Goal: Task Accomplishment & Management: Manage account settings

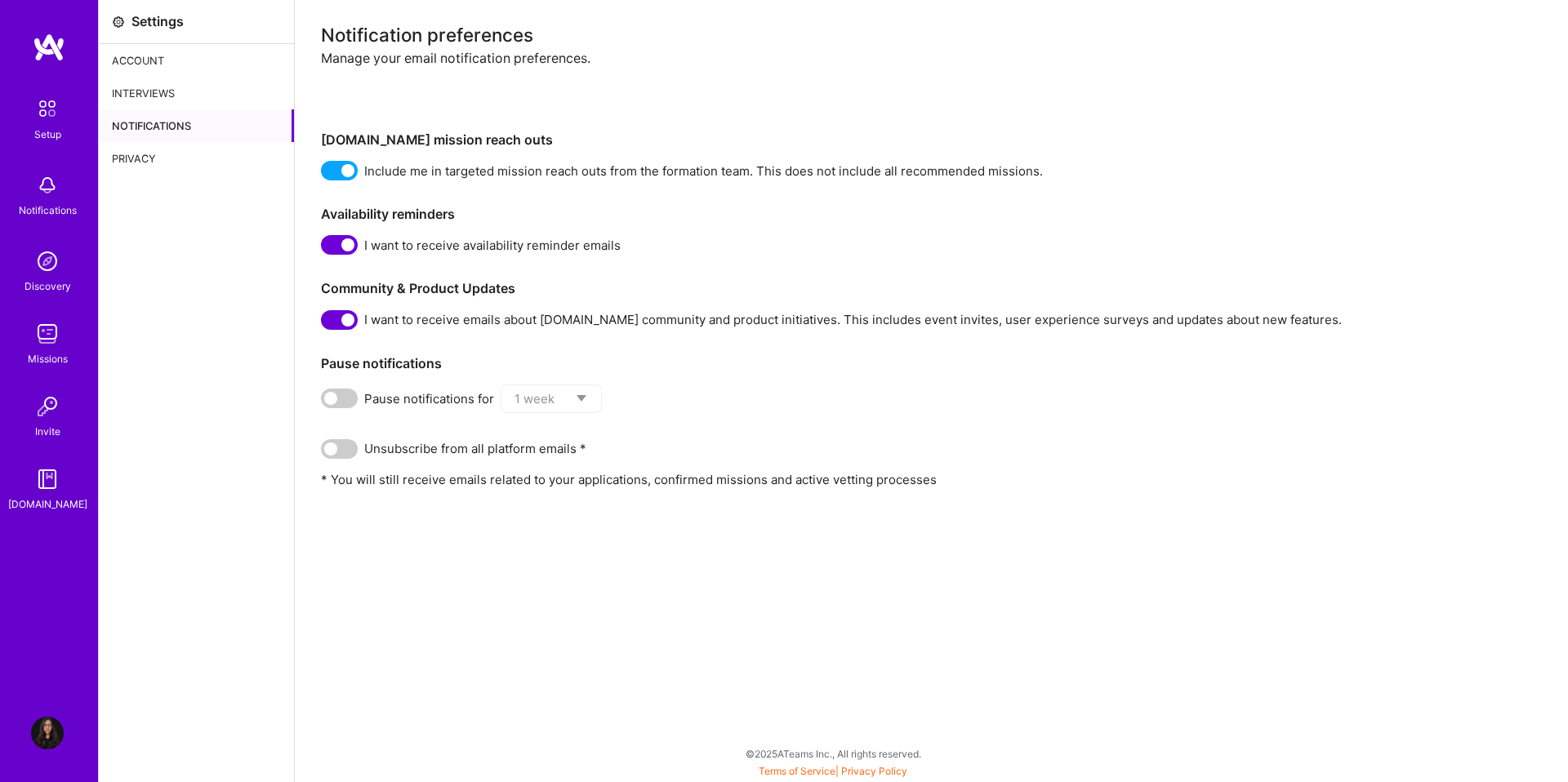
click at [49, 57] on img at bounding box center [49, 48] width 33 height 30
